Goal: Download file/media

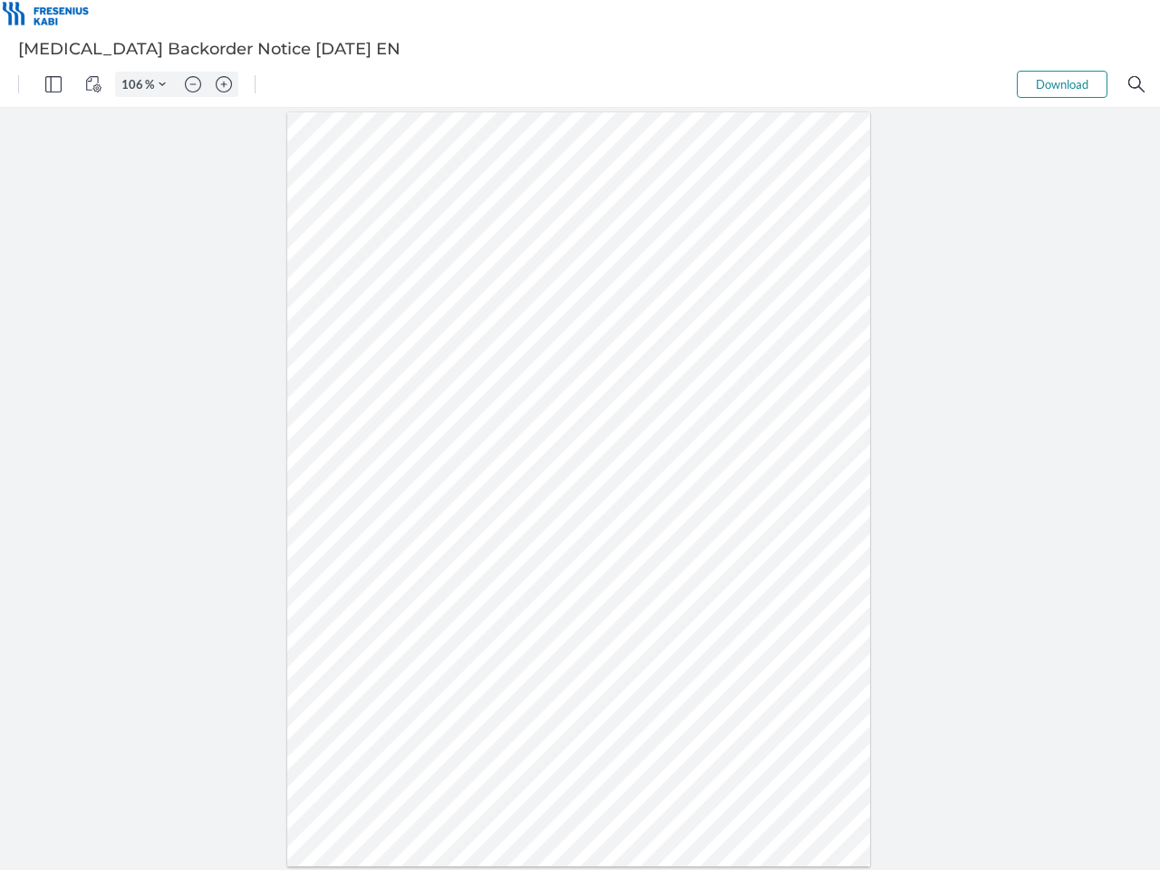
click at [53, 84] on img "Panel" at bounding box center [53, 84] width 16 height 16
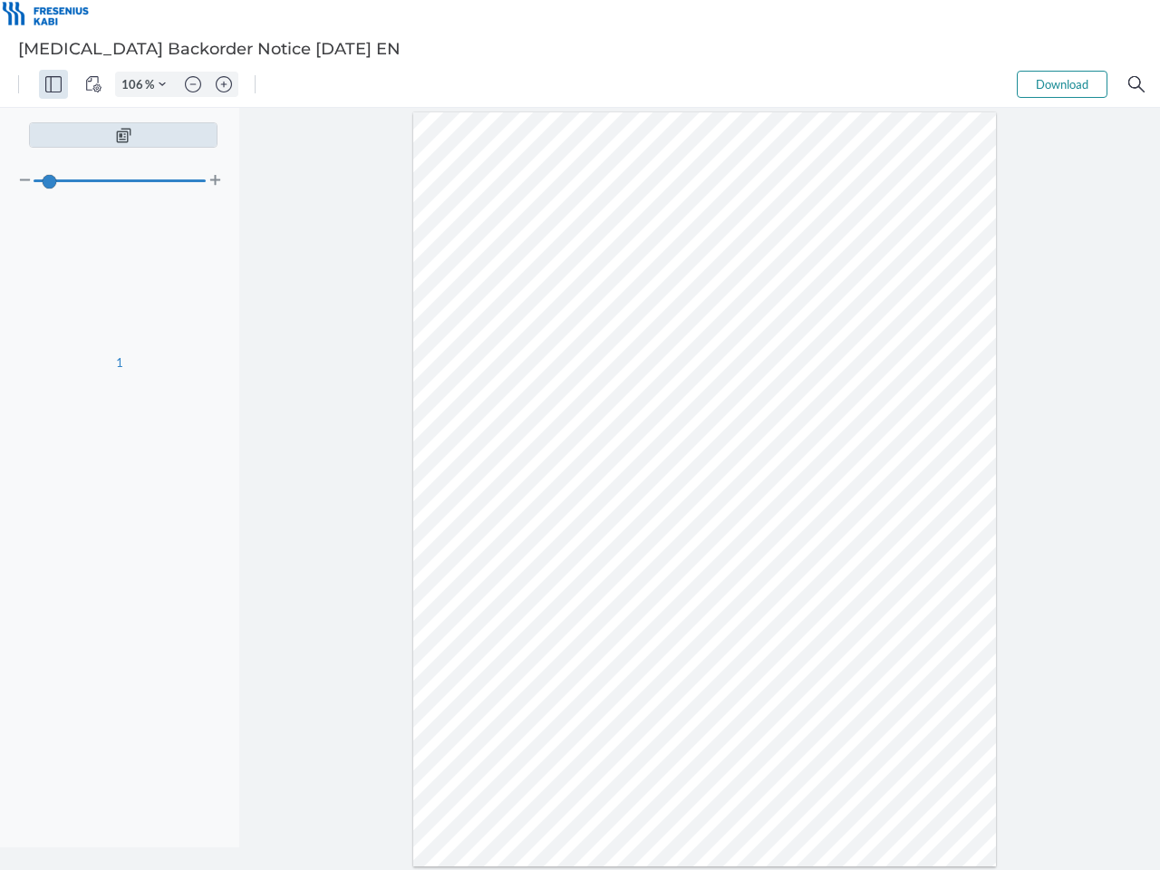
click at [93, 84] on img "View Controls" at bounding box center [93, 84] width 16 height 16
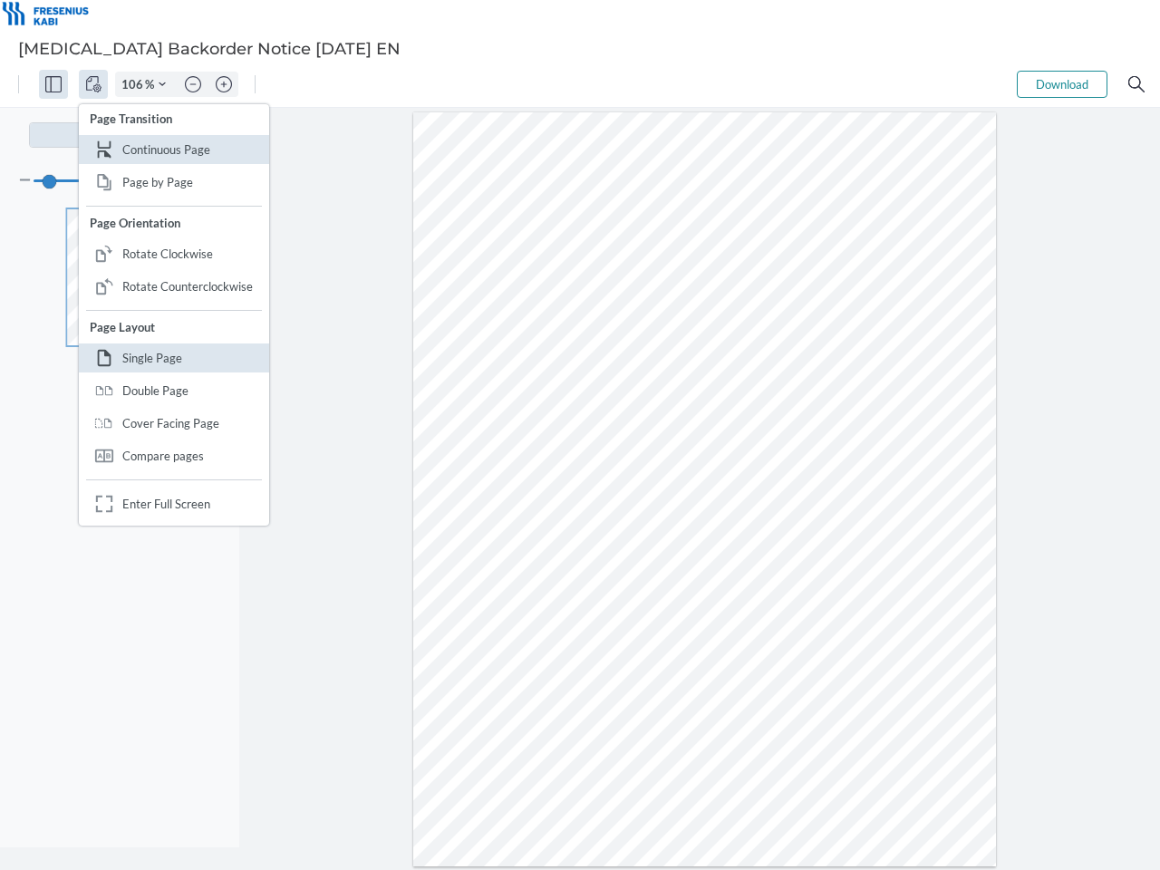
click at [135, 84] on input "106" at bounding box center [130, 84] width 29 height 16
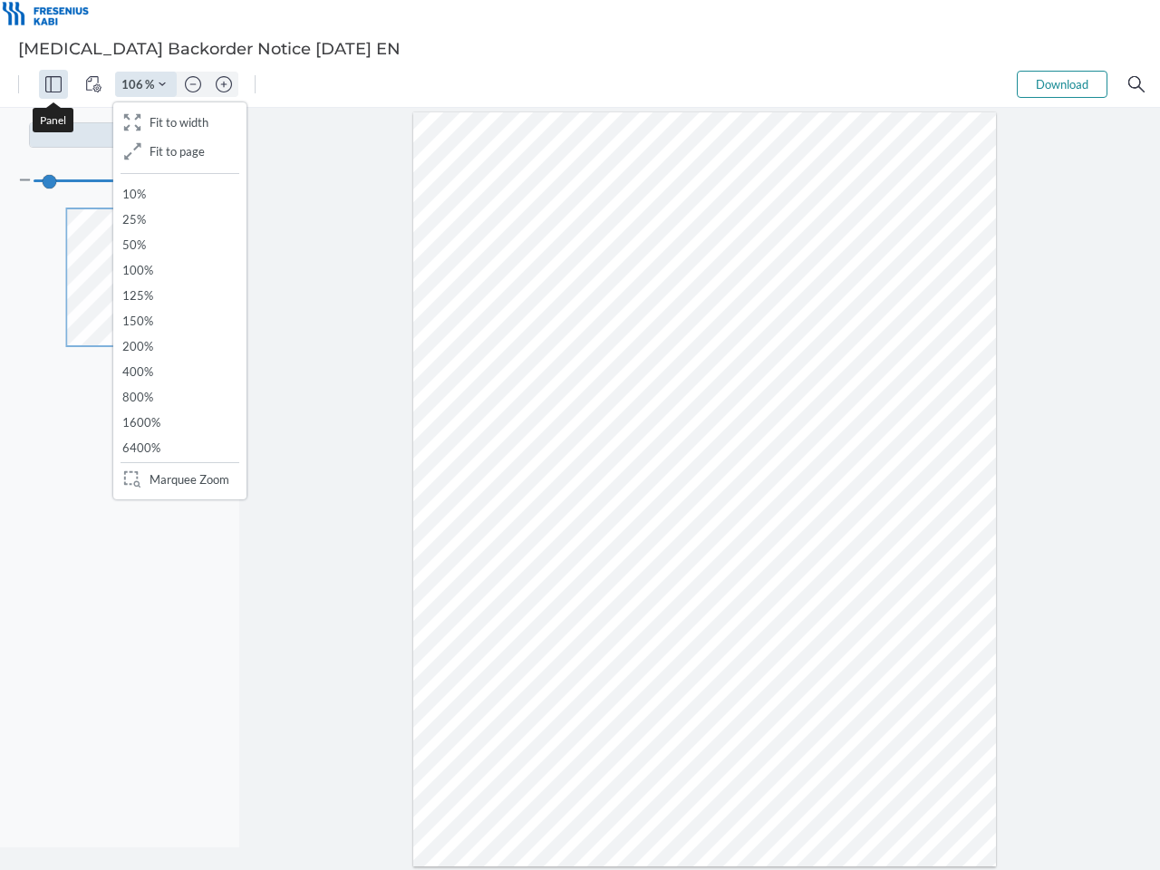
click at [162, 84] on img "Zoom Controls" at bounding box center [162, 84] width 7 height 7
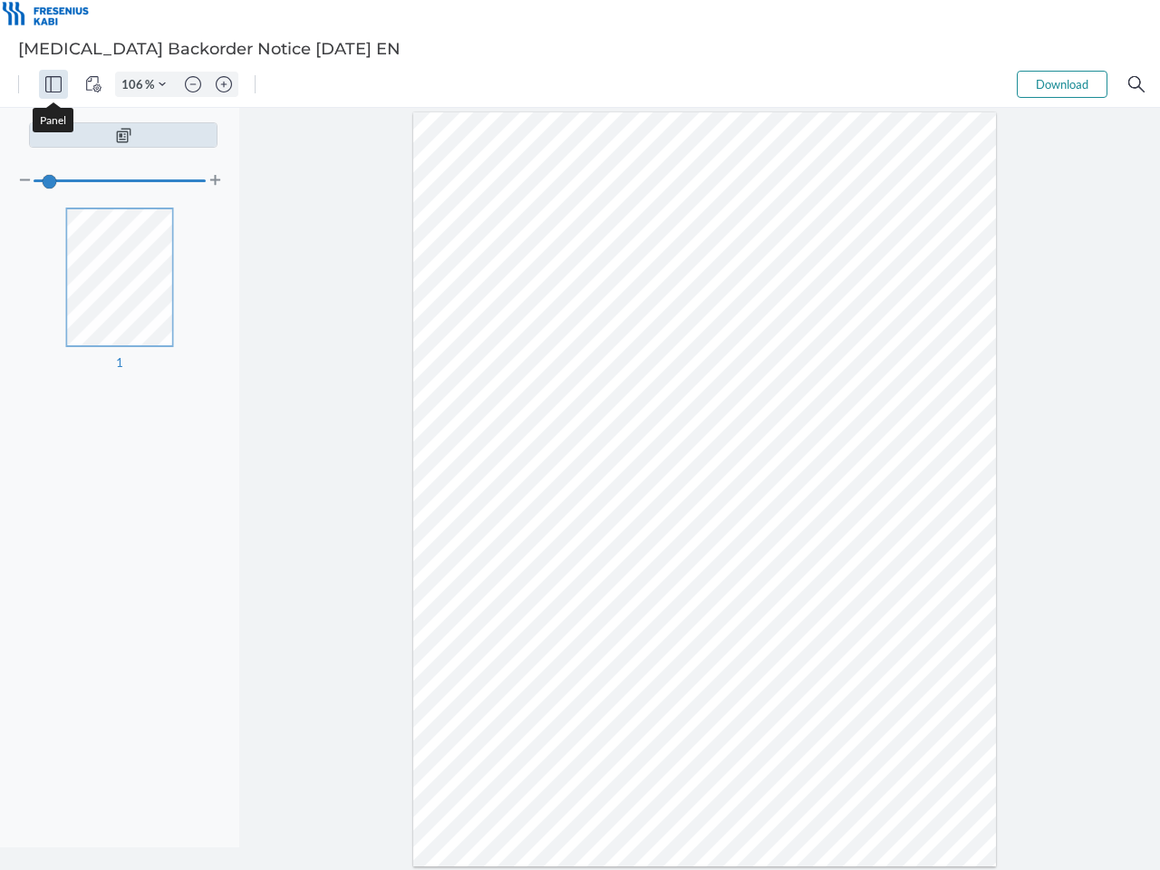
click at [193, 84] on img "Zoom out" at bounding box center [193, 84] width 16 height 16
click at [224, 84] on img "Zoom in" at bounding box center [224, 84] width 16 height 16
type input "106"
click at [1062, 84] on button "Download" at bounding box center [1062, 84] width 91 height 27
click at [1136, 84] on img "Search" at bounding box center [1136, 84] width 16 height 16
